Goal: Information Seeking & Learning: Learn about a topic

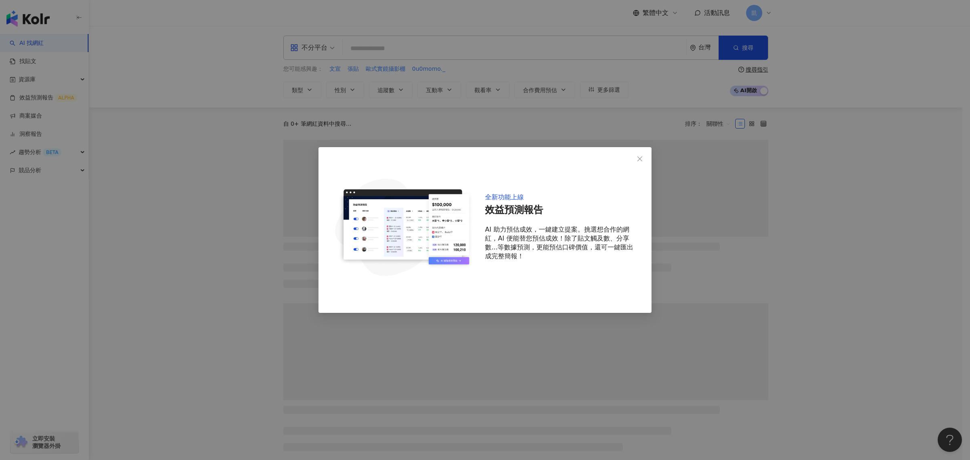
click at [639, 162] on button "Close" at bounding box center [640, 159] width 16 height 16
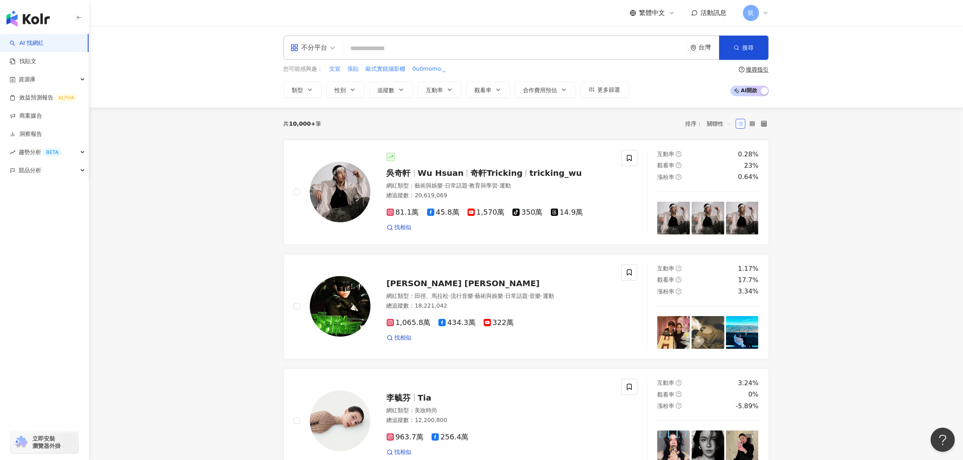
click at [438, 53] on input "search" at bounding box center [514, 48] width 337 height 15
type input "***"
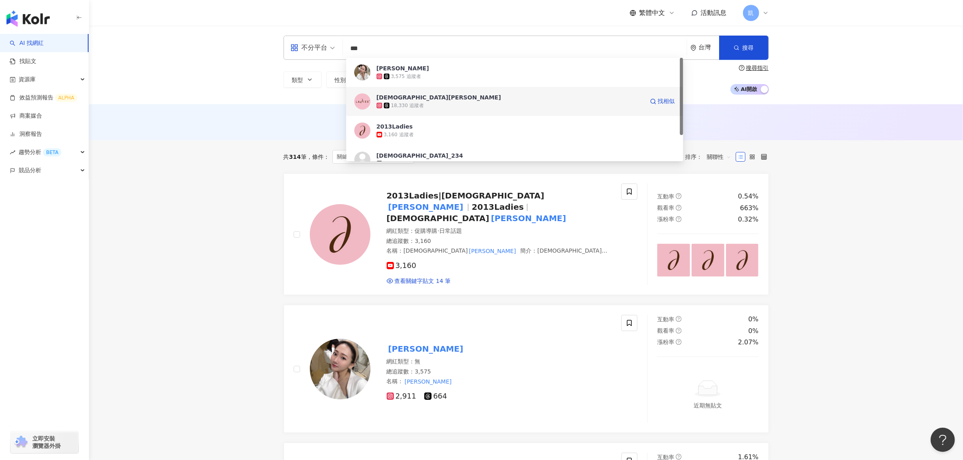
click at [468, 105] on div "18,330 追蹤者" at bounding box center [509, 105] width 267 height 8
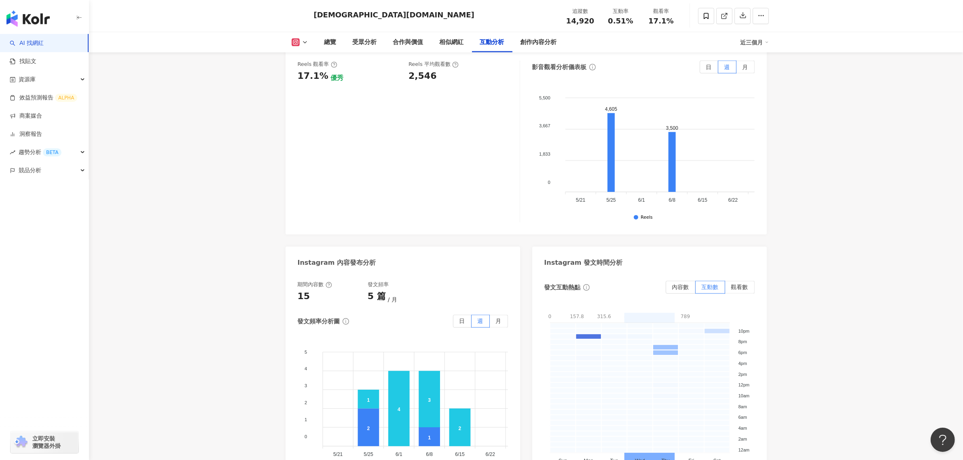
scroll to position [1920, 0]
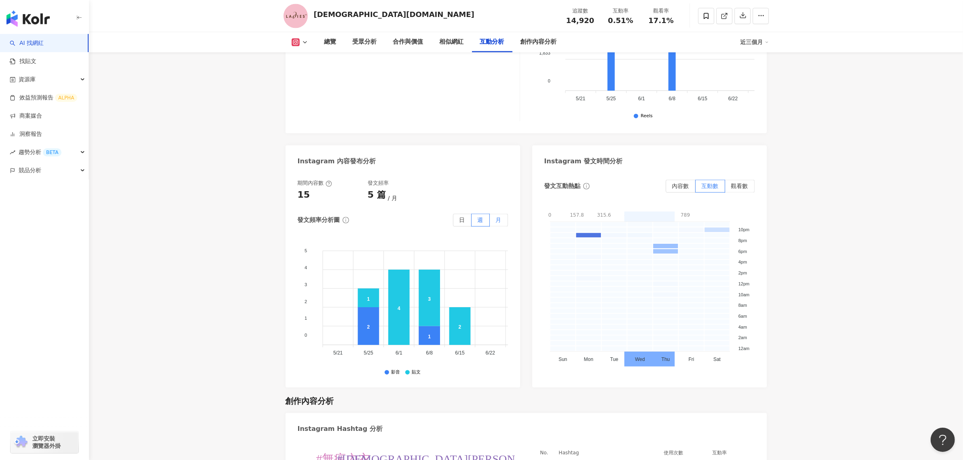
click at [494, 218] on label "月" at bounding box center [499, 220] width 18 height 13
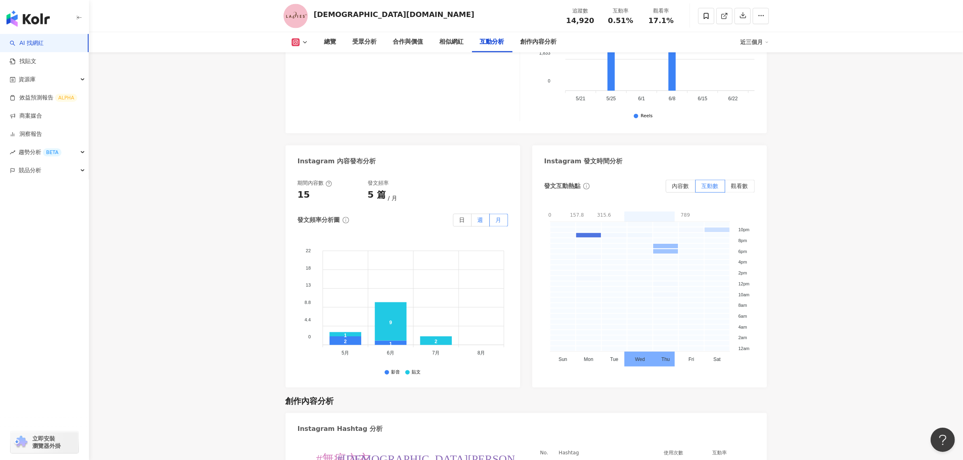
click at [482, 223] on span "週" at bounding box center [480, 220] width 6 height 6
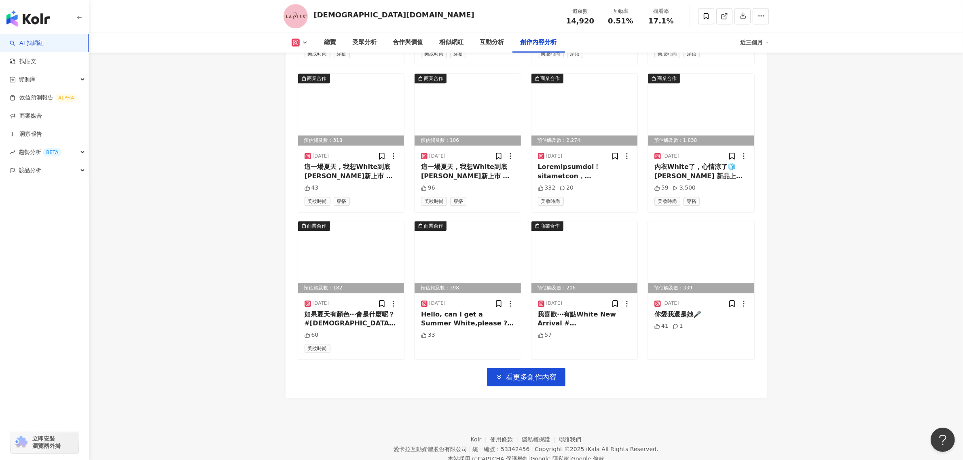
scroll to position [2668, 0]
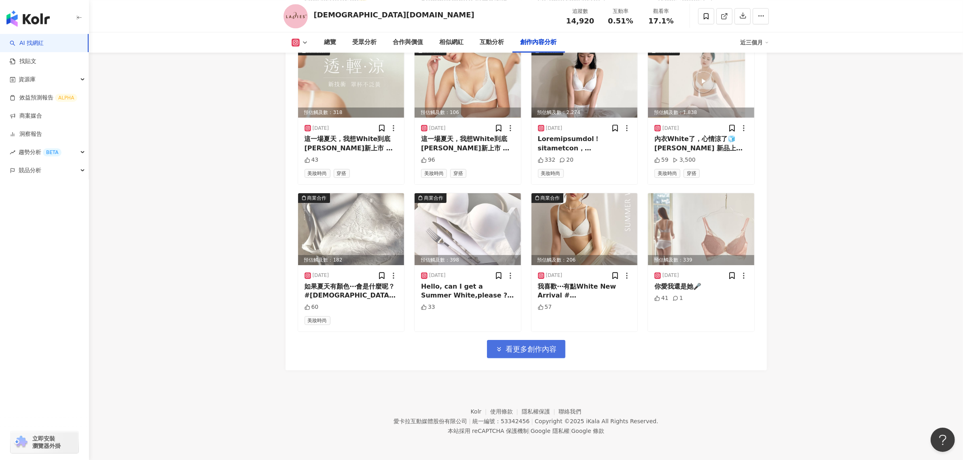
click at [532, 357] on button "看更多創作內容" at bounding box center [526, 349] width 78 height 18
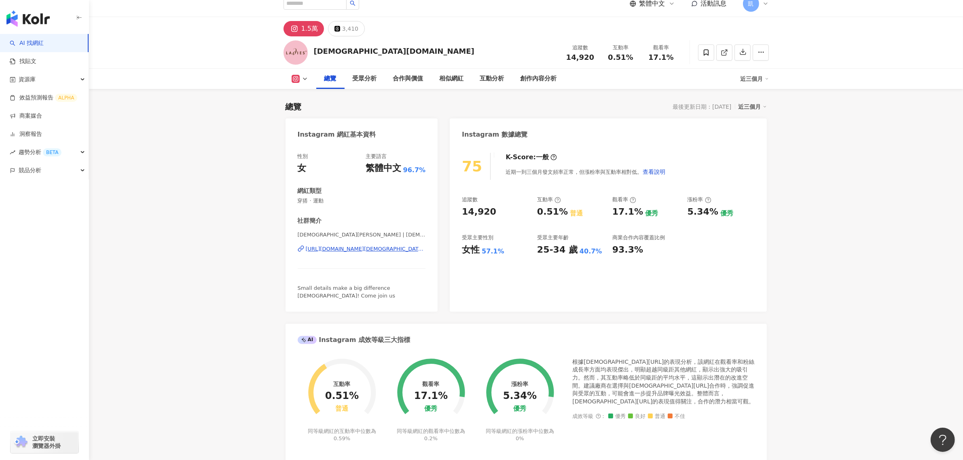
scroll to position [0, 0]
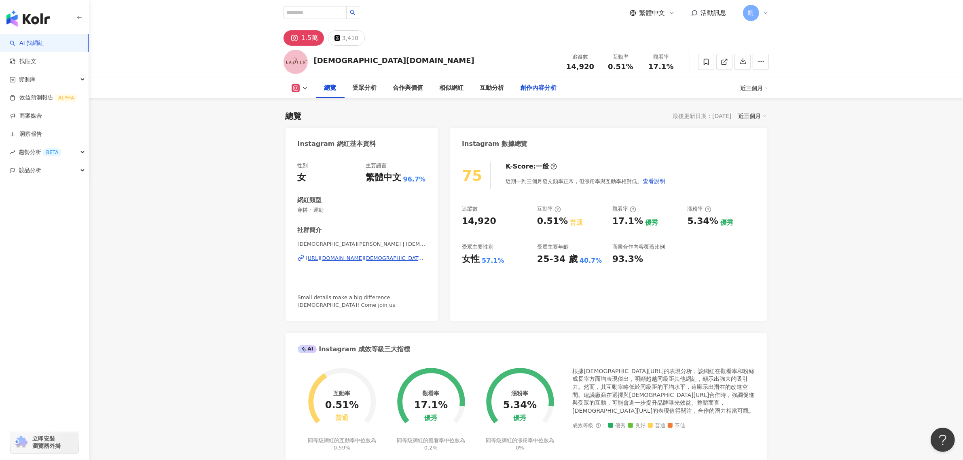
click at [530, 91] on div "創作內容分析" at bounding box center [538, 88] width 36 height 10
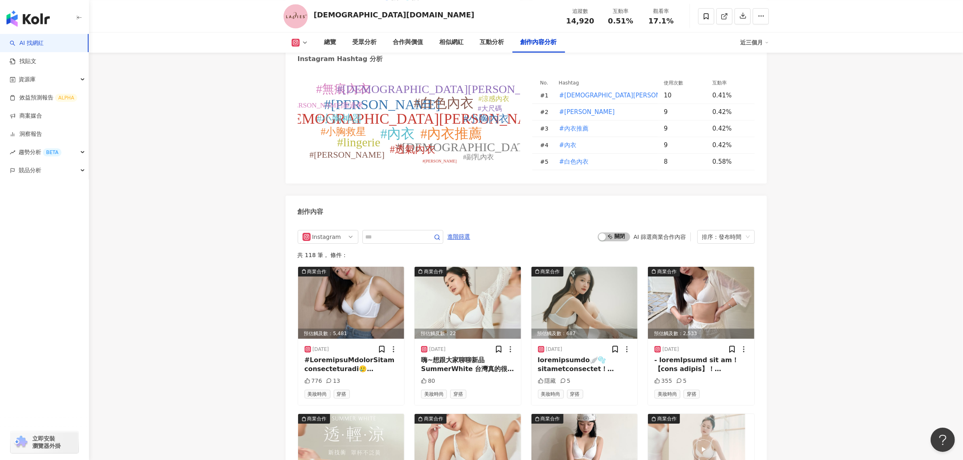
scroll to position [2162, 0]
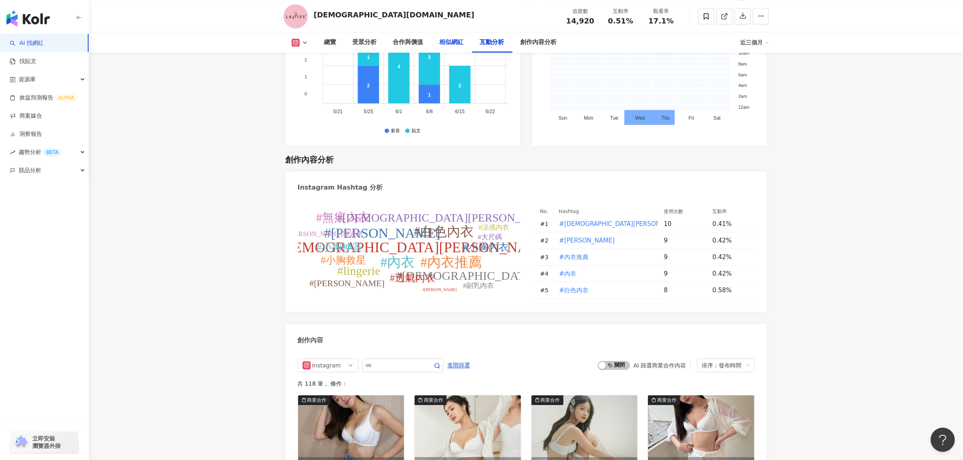
click at [460, 43] on div "相似網紅" at bounding box center [451, 43] width 24 height 10
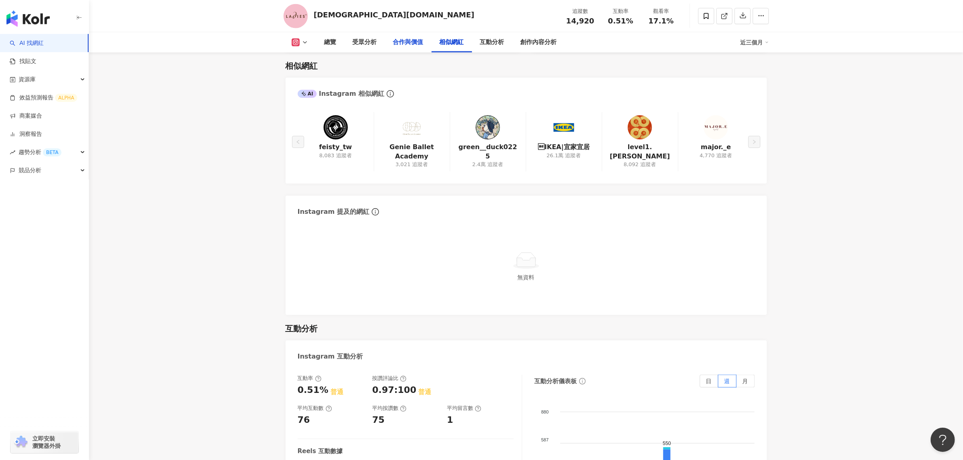
click at [412, 44] on div "合作與價值" at bounding box center [408, 43] width 30 height 10
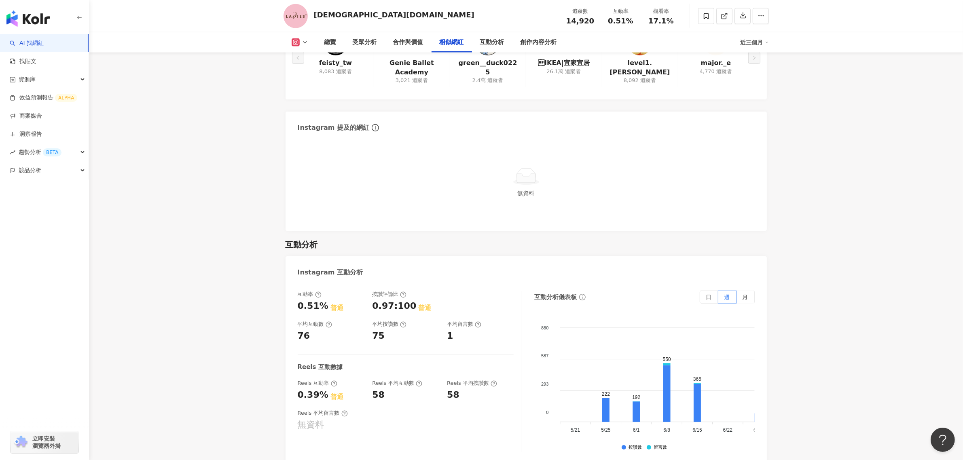
scroll to position [1358, 0]
